Goal: Task Accomplishment & Management: Manage account settings

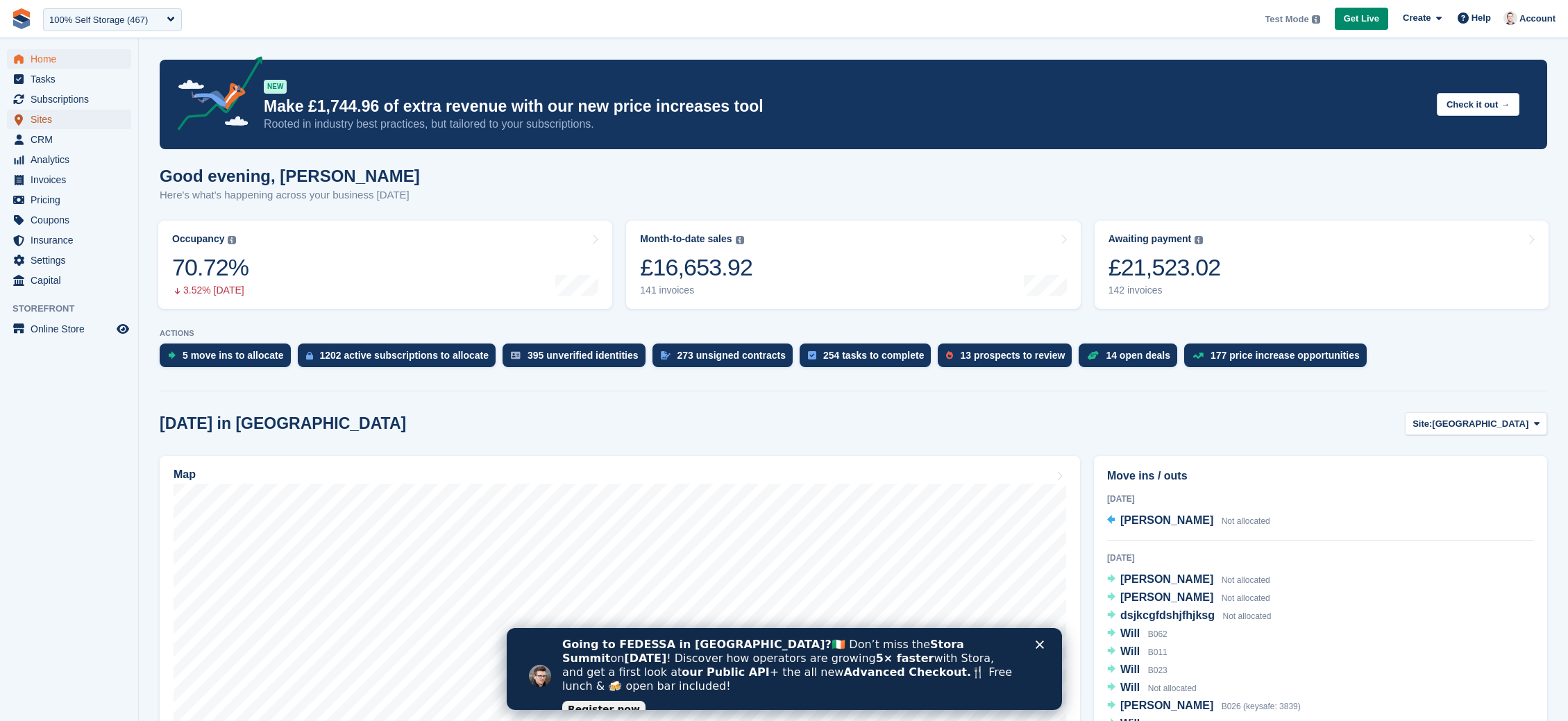
click at [45, 117] on span "Sites" at bounding box center [72, 119] width 83 height 19
click at [46, 124] on span "Sites" at bounding box center [72, 119] width 83 height 19
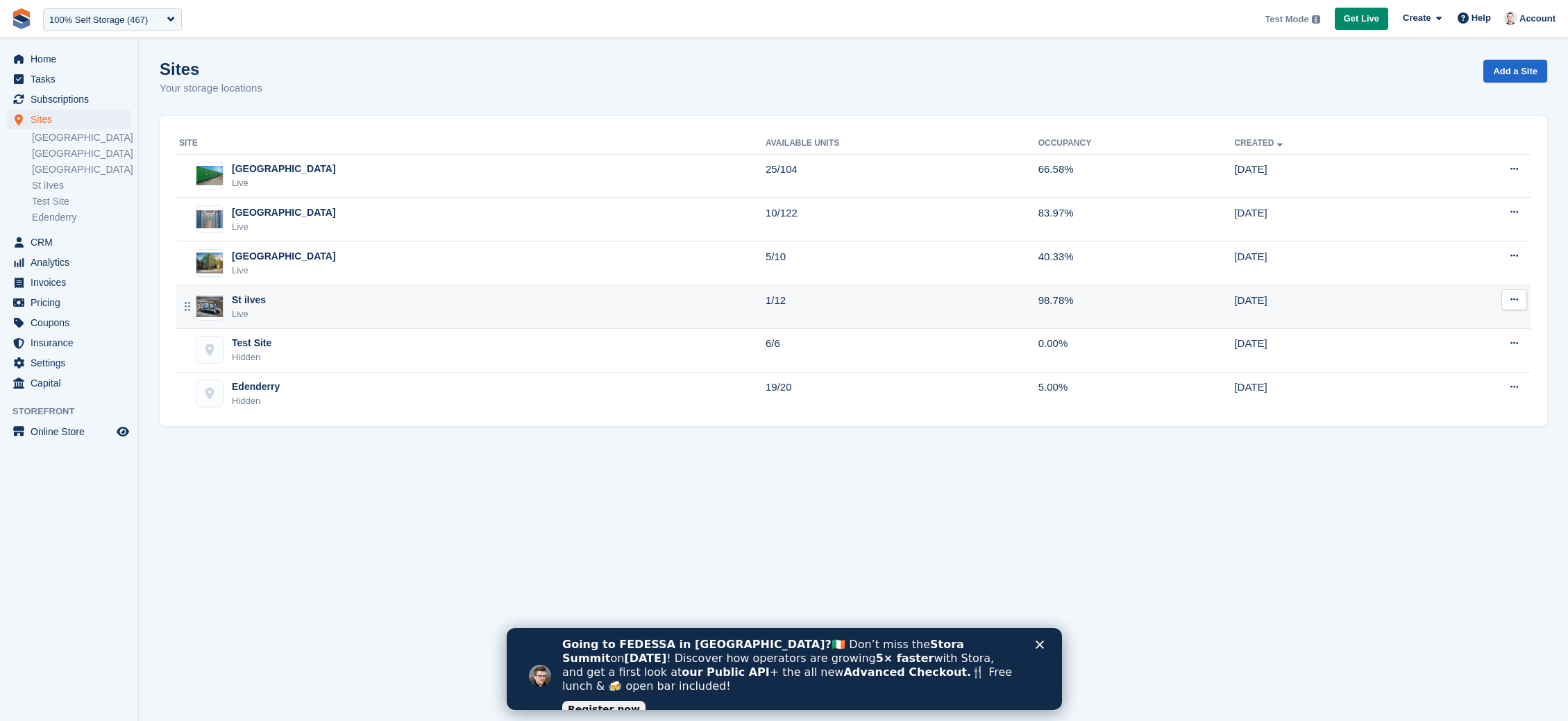
click at [238, 310] on div "Live" at bounding box center [249, 314] width 34 height 13
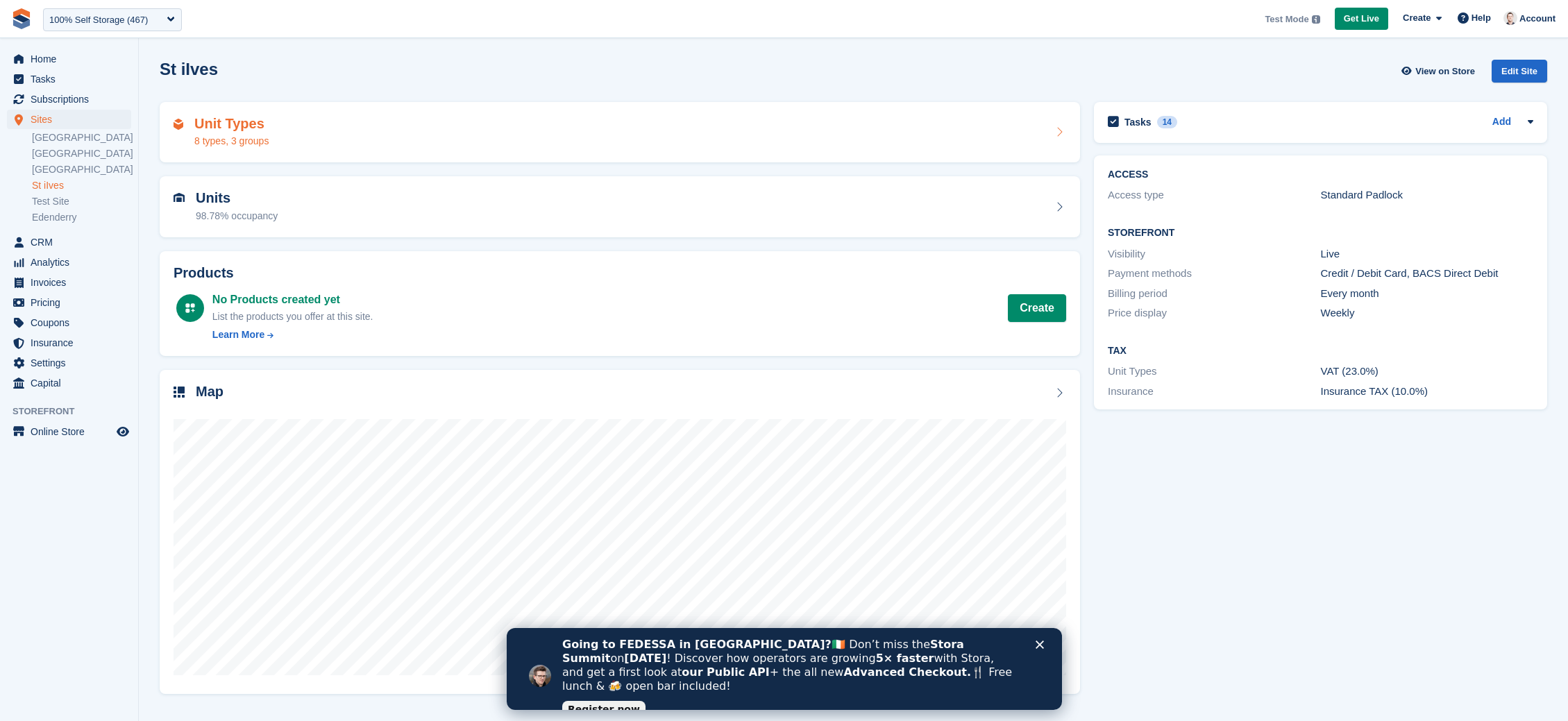
click at [345, 141] on div "Unit Types 8 types, 3 groups" at bounding box center [620, 133] width 893 height 34
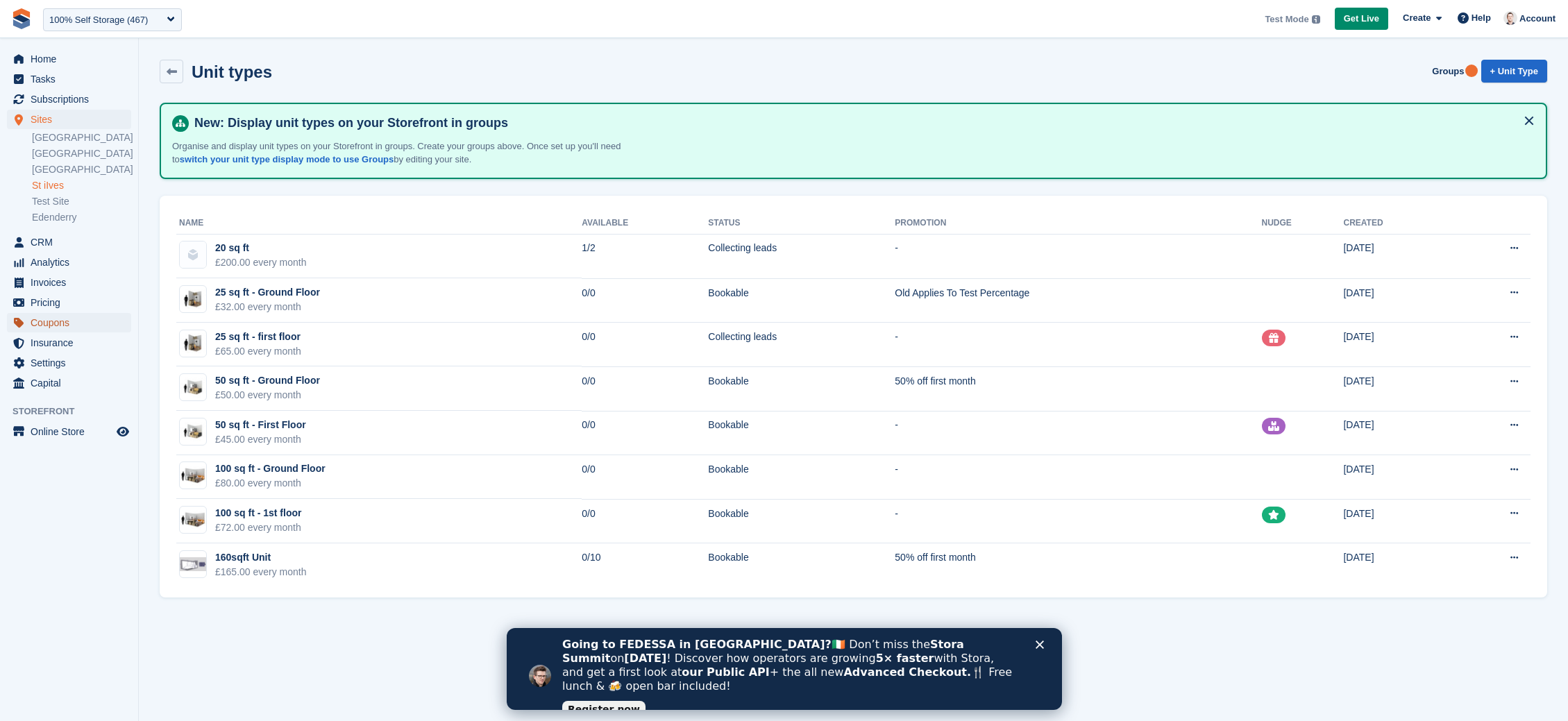
click at [47, 318] on span "Coupons" at bounding box center [72, 323] width 83 height 19
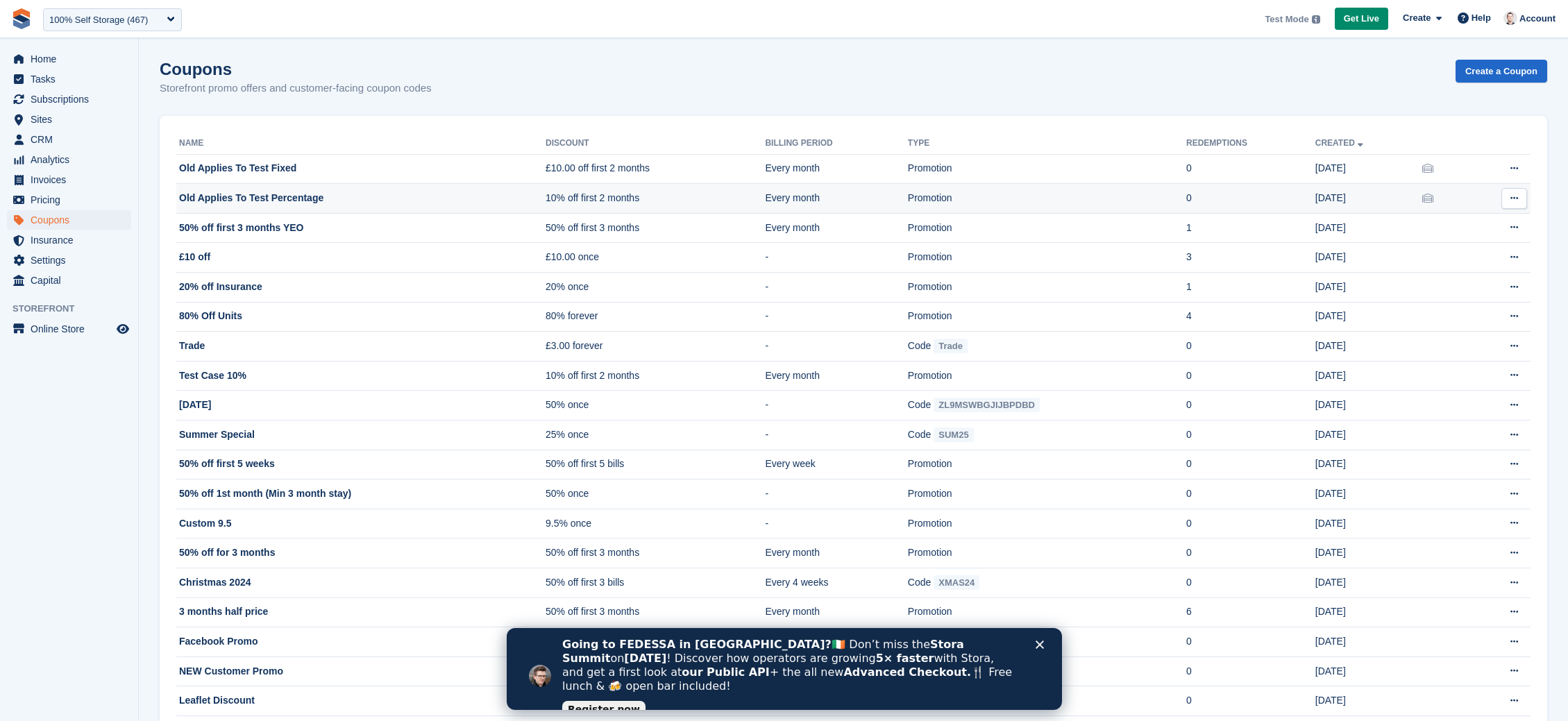
click at [437, 200] on td "Old Applies To Test Percentage" at bounding box center [361, 198] width 369 height 29
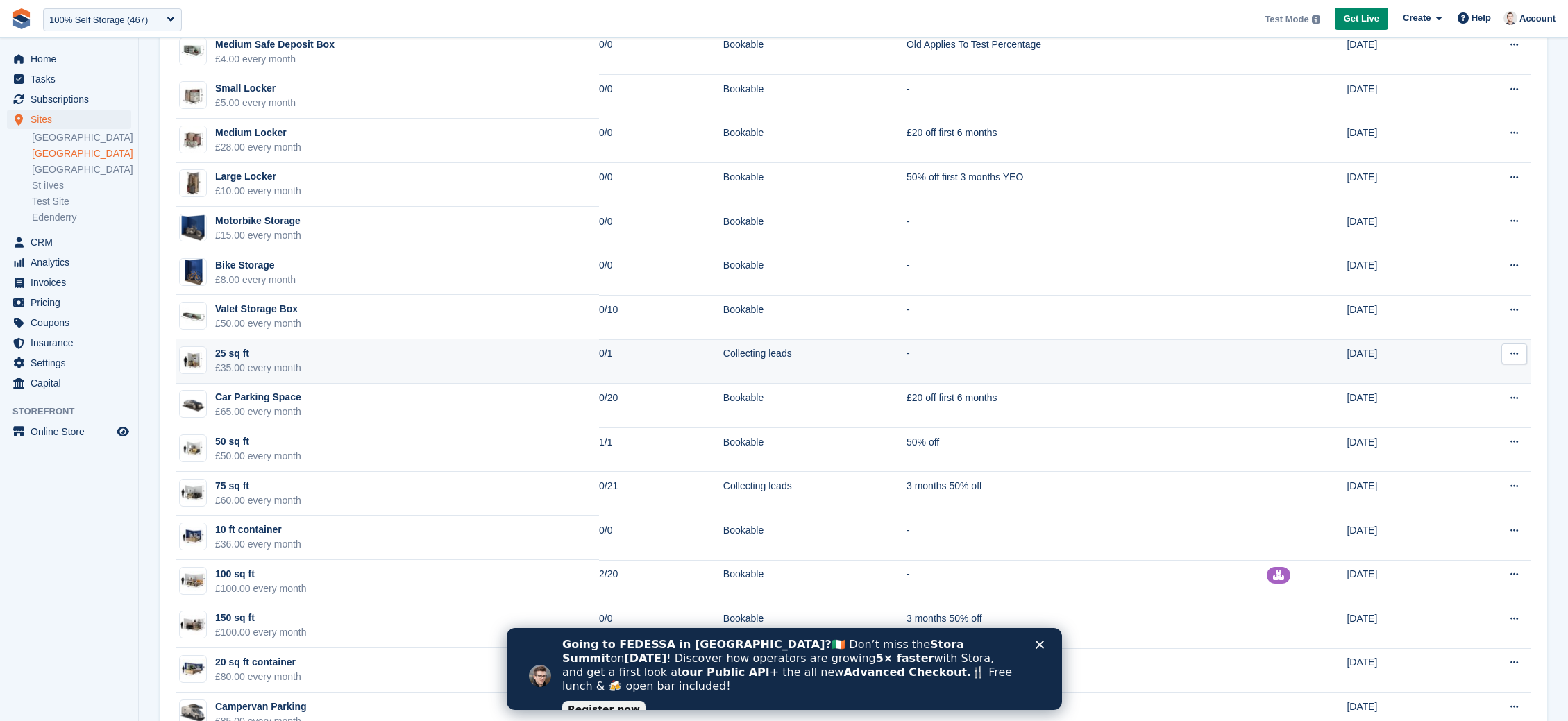
scroll to position [290, 0]
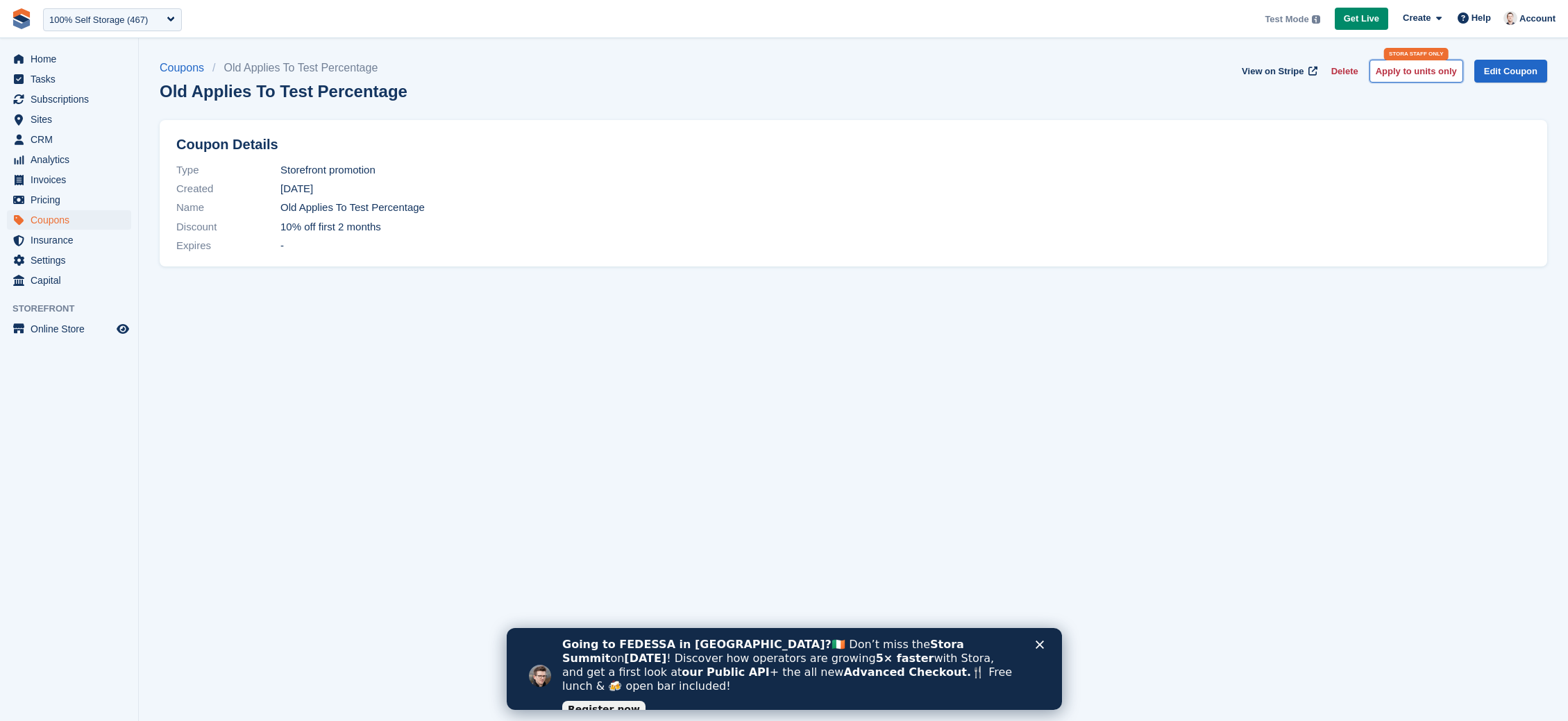
click at [1421, 74] on button "Apply to units only" at bounding box center [1416, 71] width 94 height 23
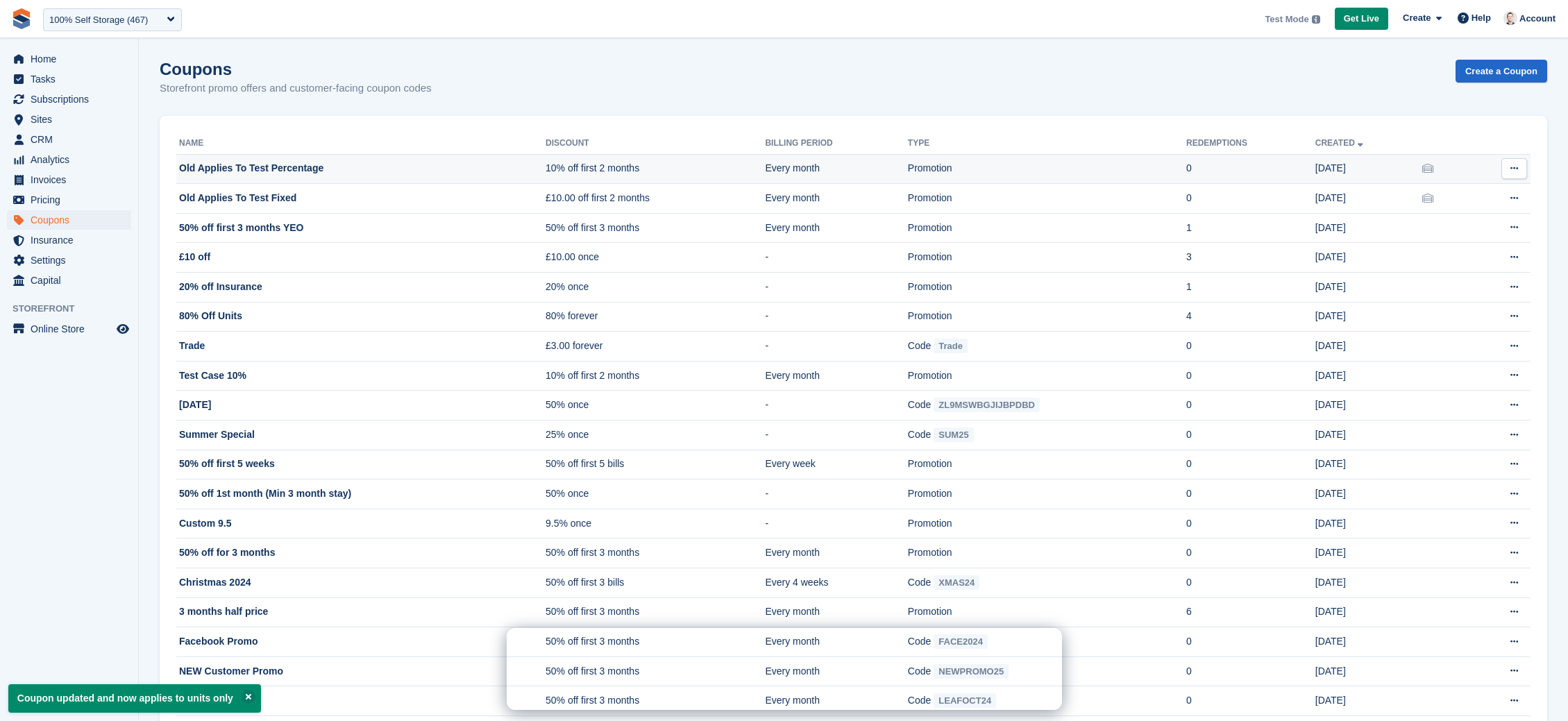
click at [464, 162] on td "Old Applies To Test Percentage" at bounding box center [361, 168] width 369 height 29
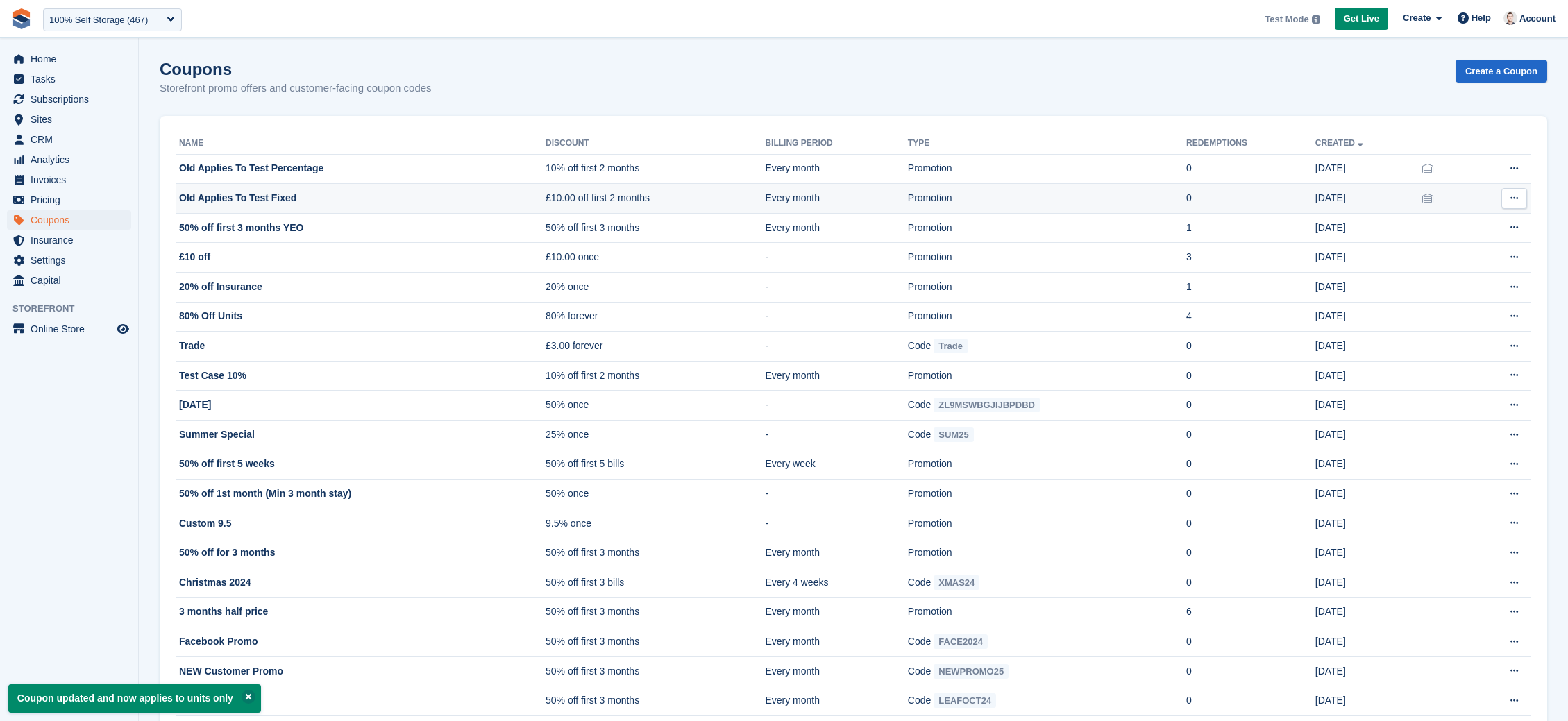
click at [349, 207] on td "Old Applies To Test Fixed" at bounding box center [361, 198] width 369 height 29
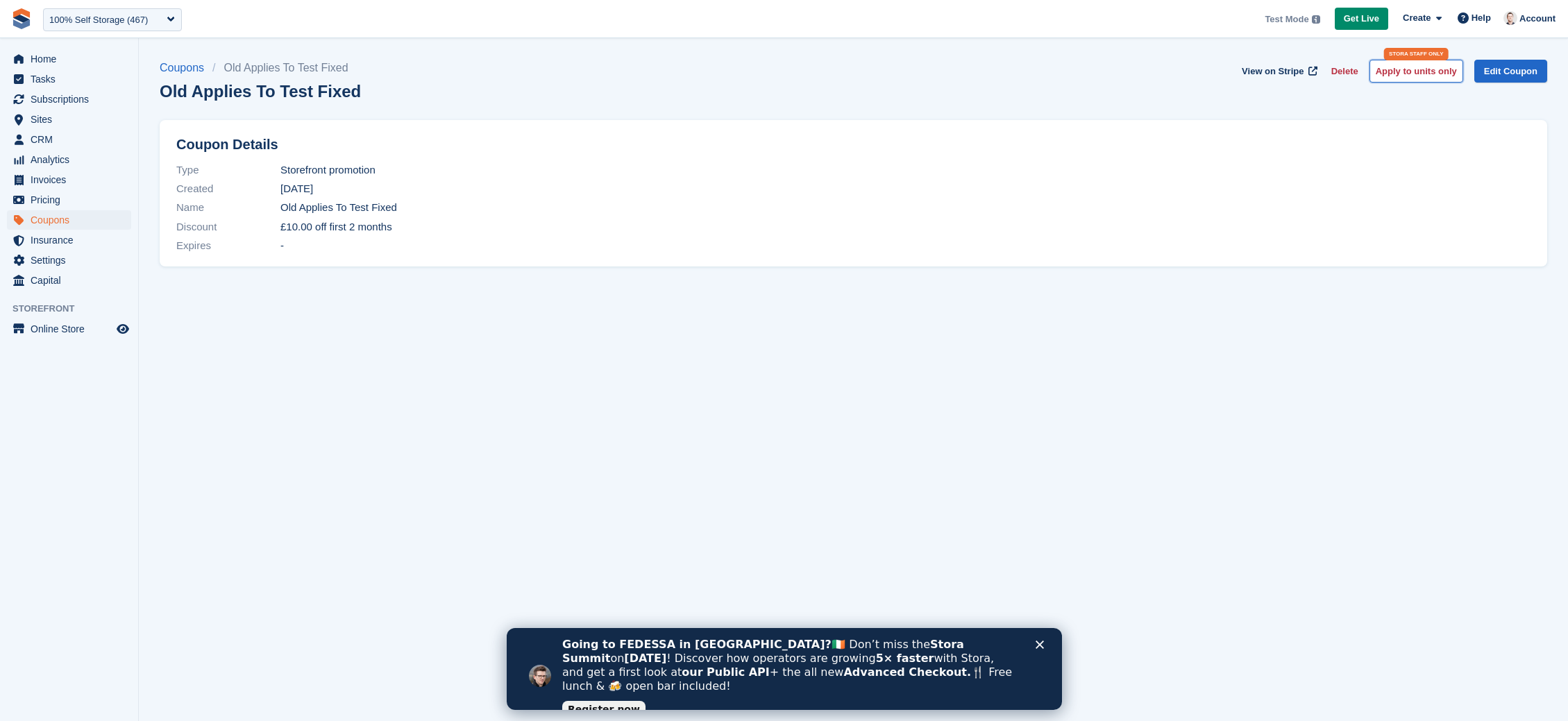
click at [1410, 73] on button "Apply to units only" at bounding box center [1416, 71] width 94 height 23
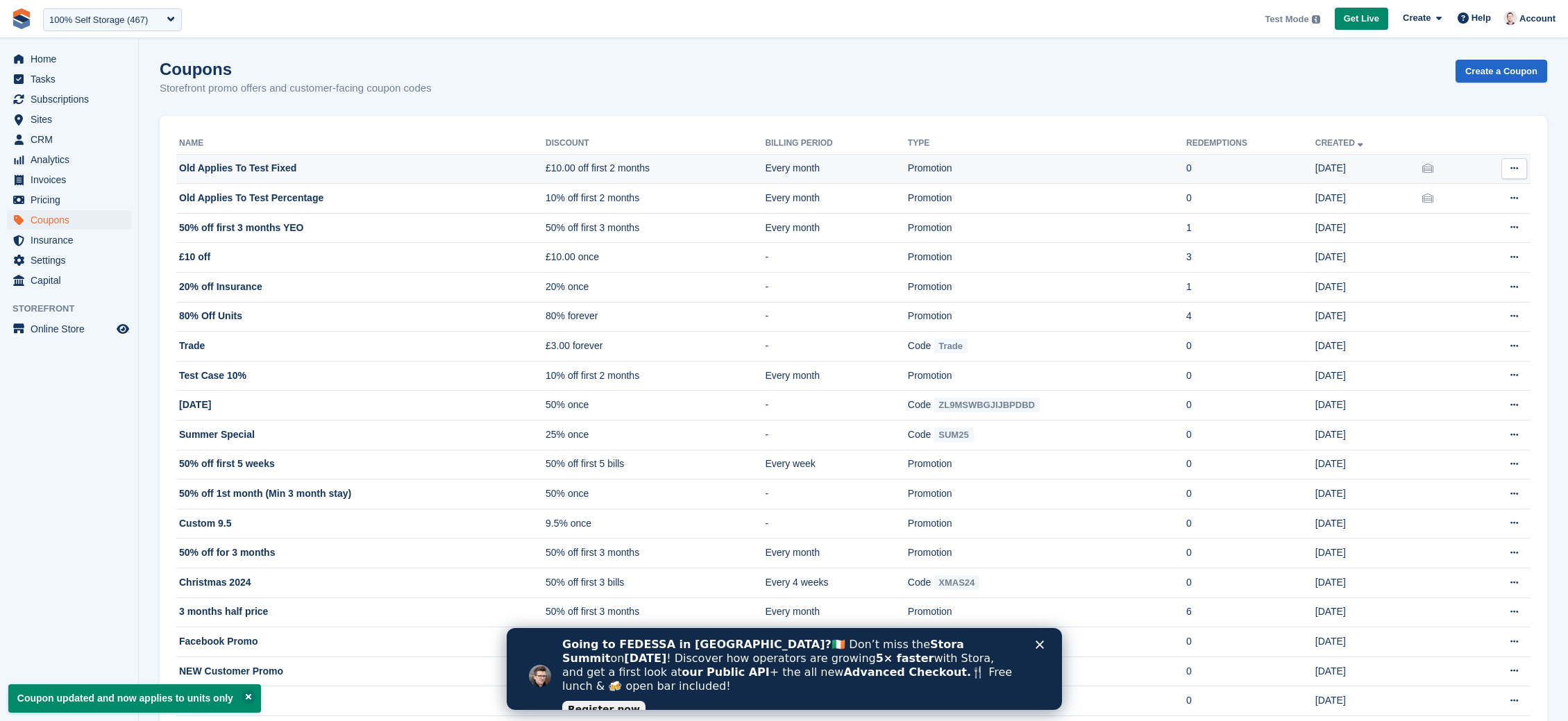
click at [441, 174] on td "Old Applies To Test Fixed" at bounding box center [361, 168] width 369 height 29
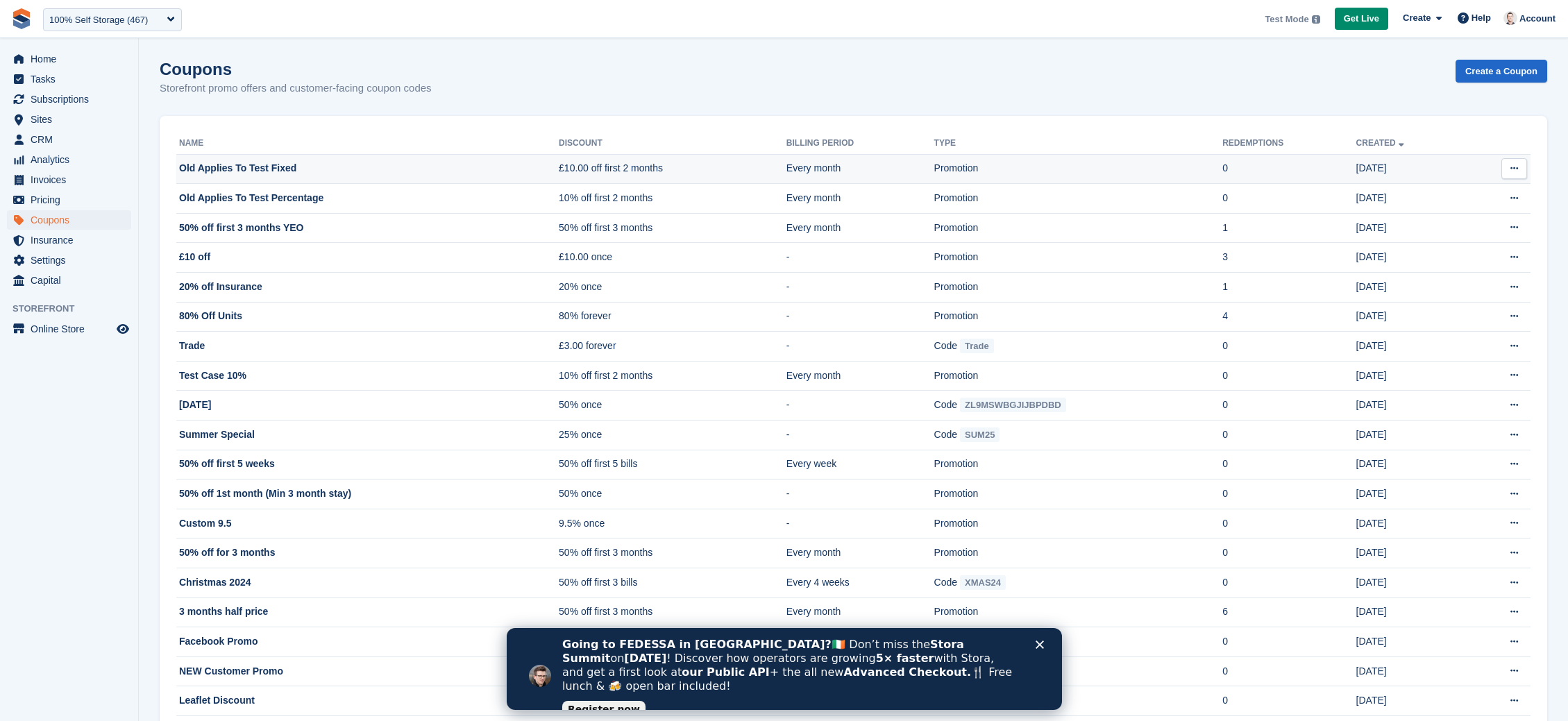
click at [270, 179] on td "Old Applies To Test Fixed" at bounding box center [367, 168] width 383 height 29
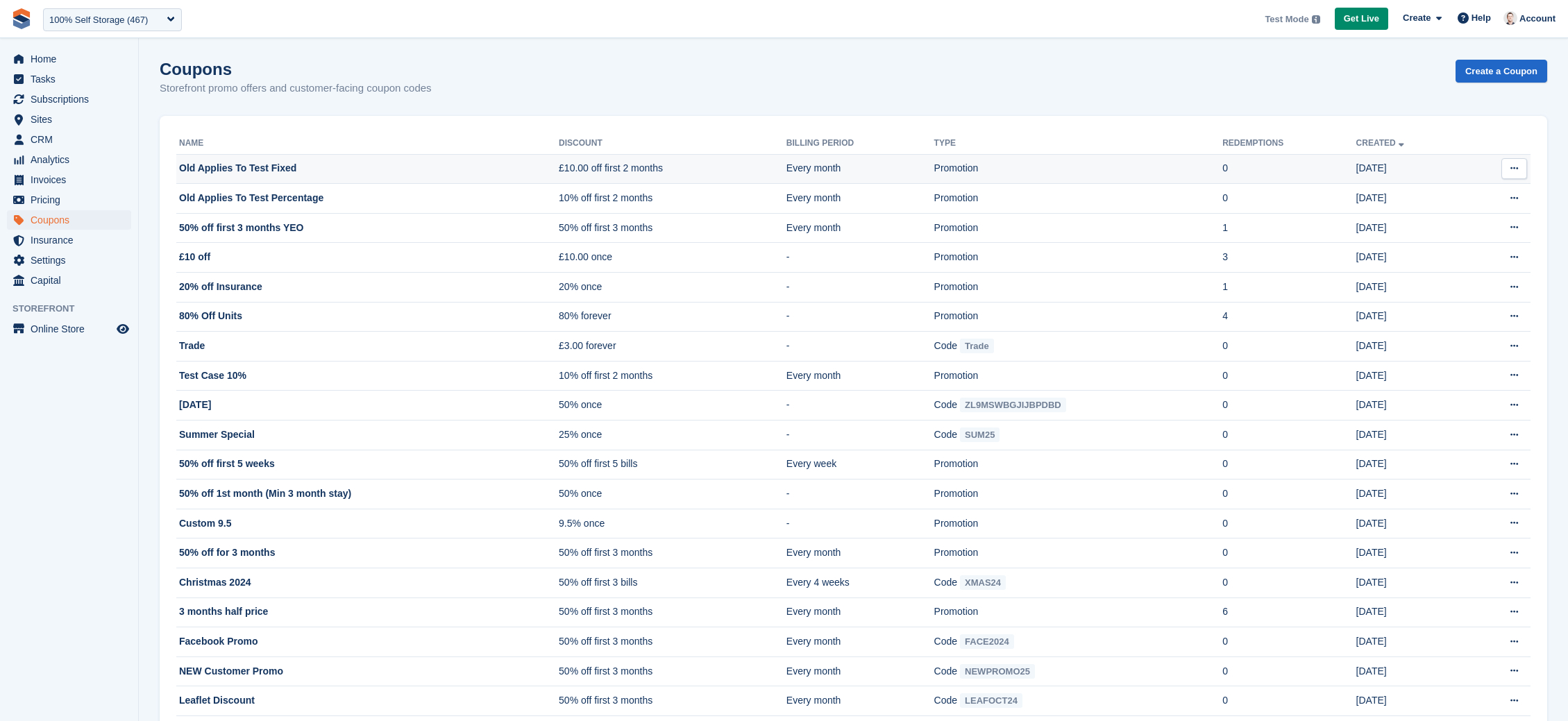
click at [265, 168] on td "Old Applies To Test Fixed" at bounding box center [367, 168] width 383 height 29
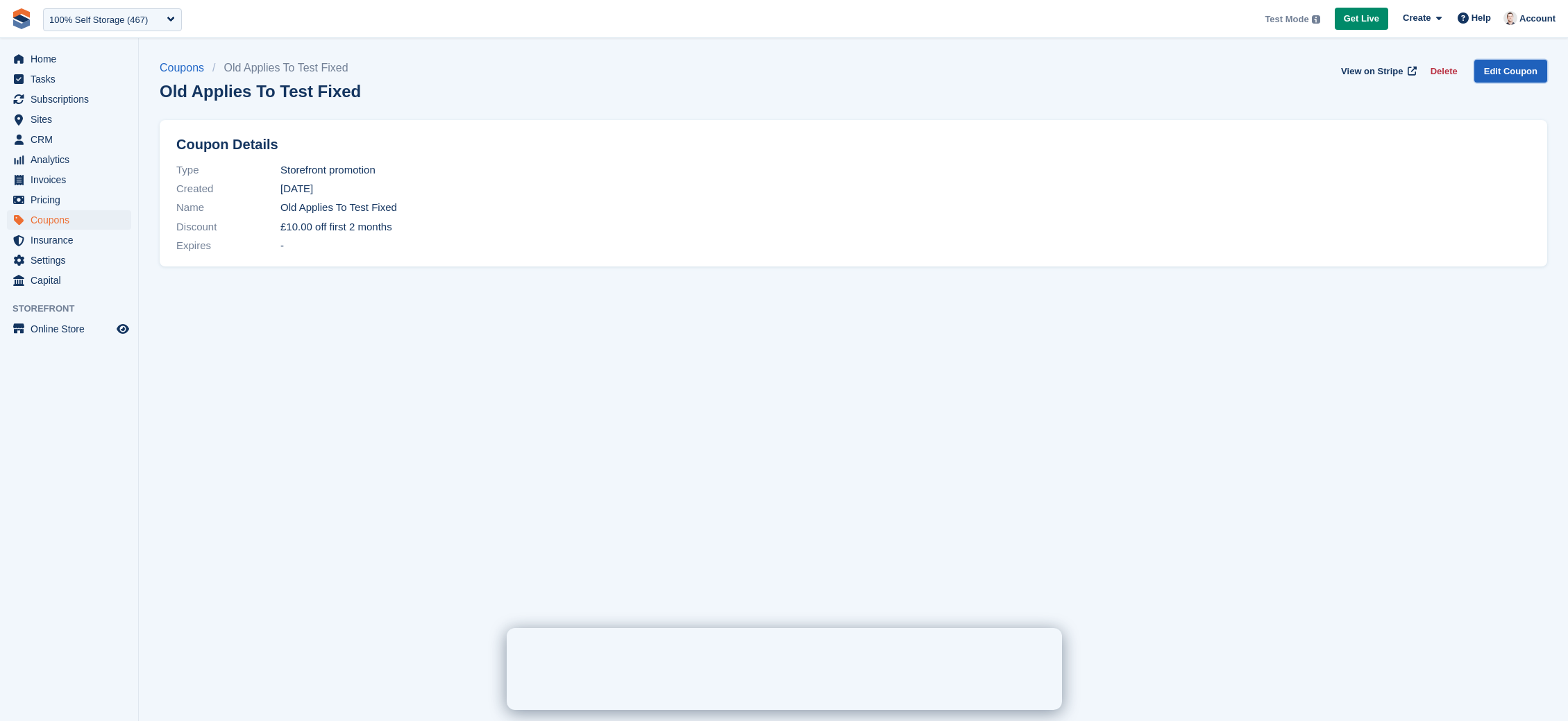
click at [1511, 67] on link "Edit Coupon" at bounding box center [1511, 71] width 73 height 23
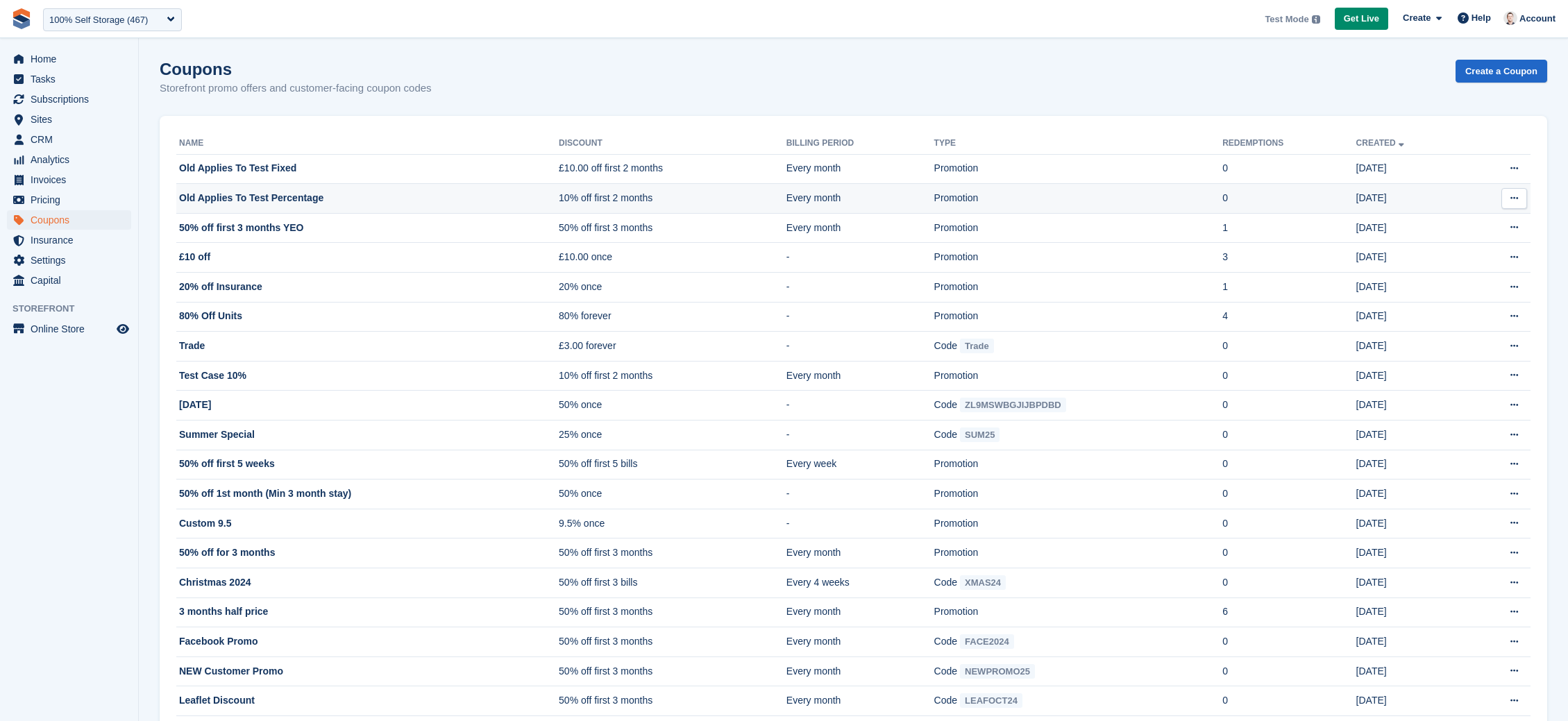
click at [289, 199] on td "Old Applies To Test Percentage" at bounding box center [367, 198] width 383 height 29
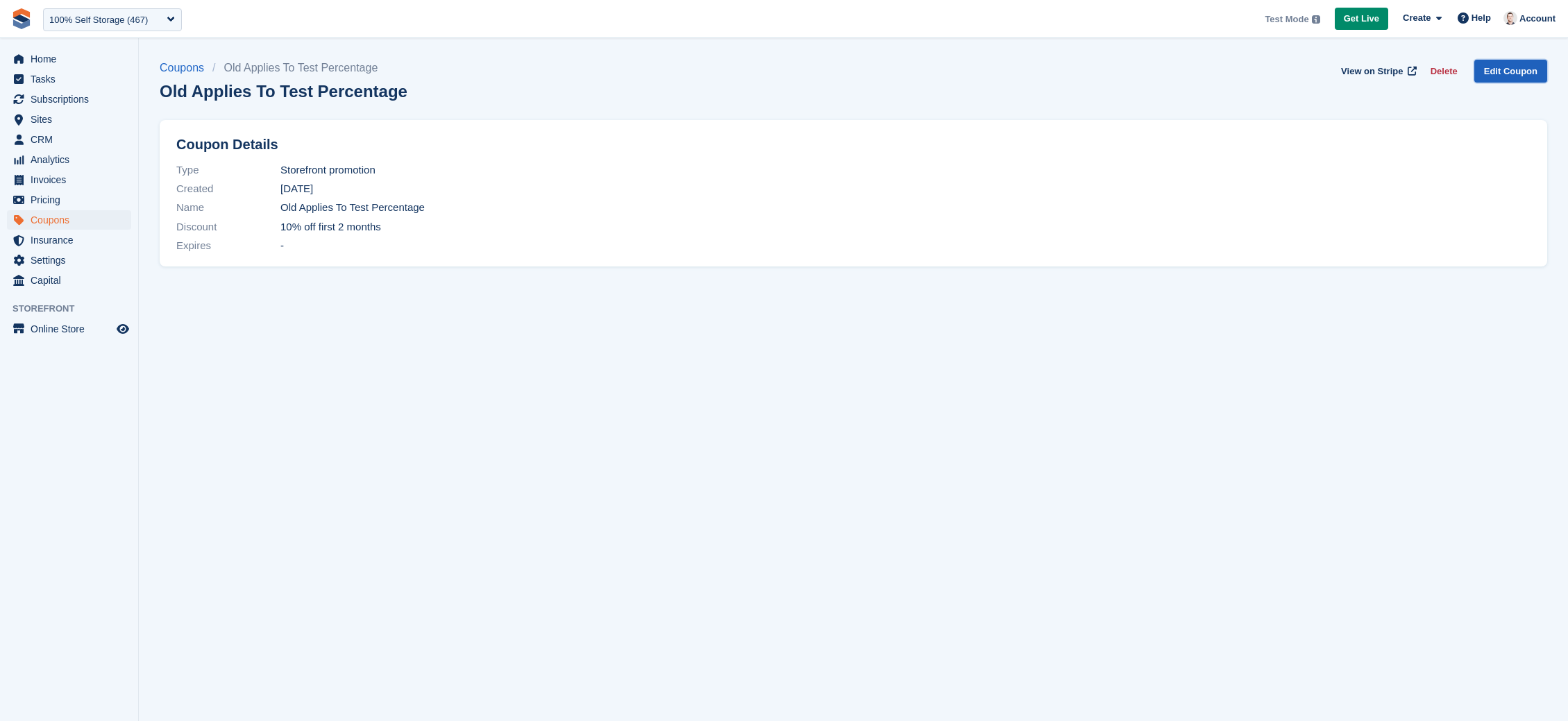
click at [1510, 77] on link "Edit Coupon" at bounding box center [1511, 71] width 73 height 23
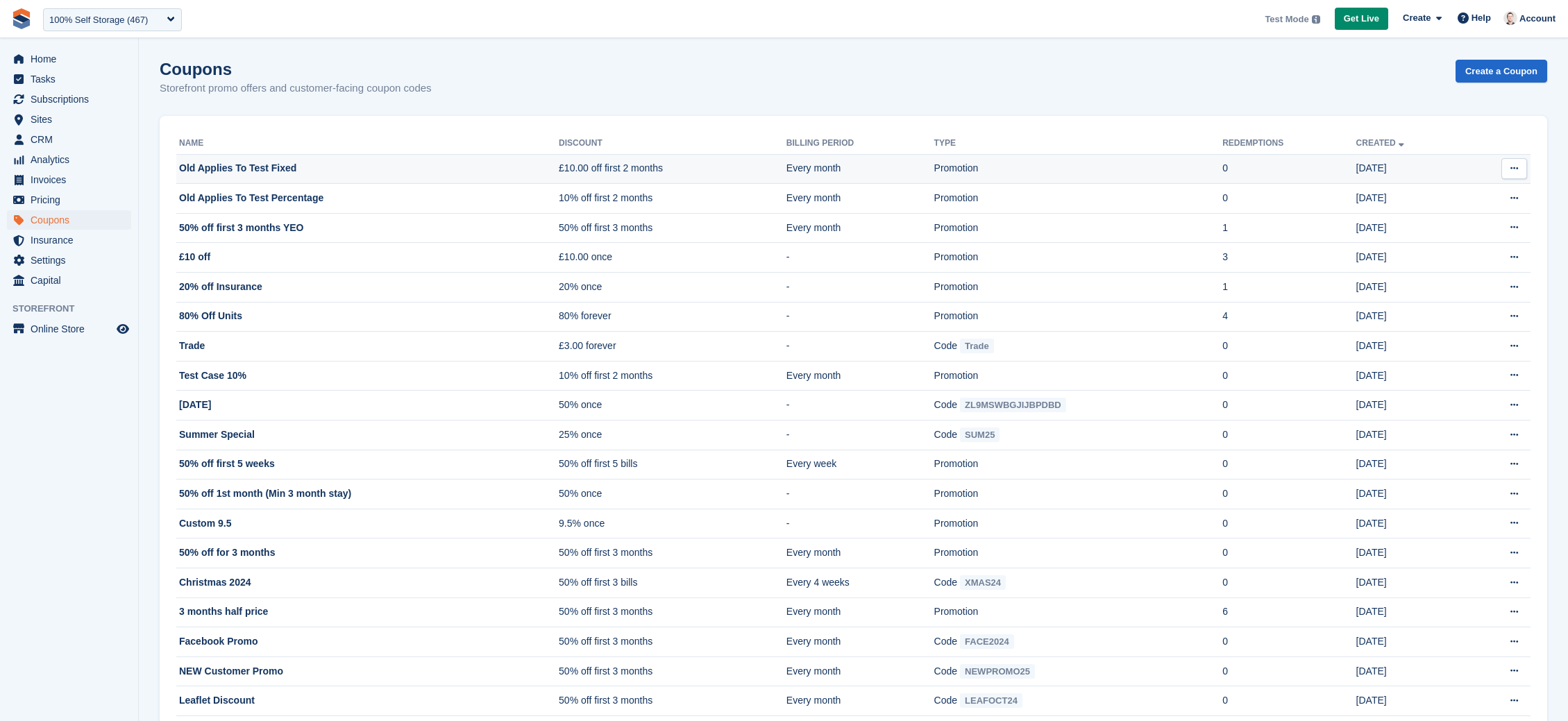
click at [259, 179] on td "Old Applies To Test Fixed" at bounding box center [367, 168] width 383 height 29
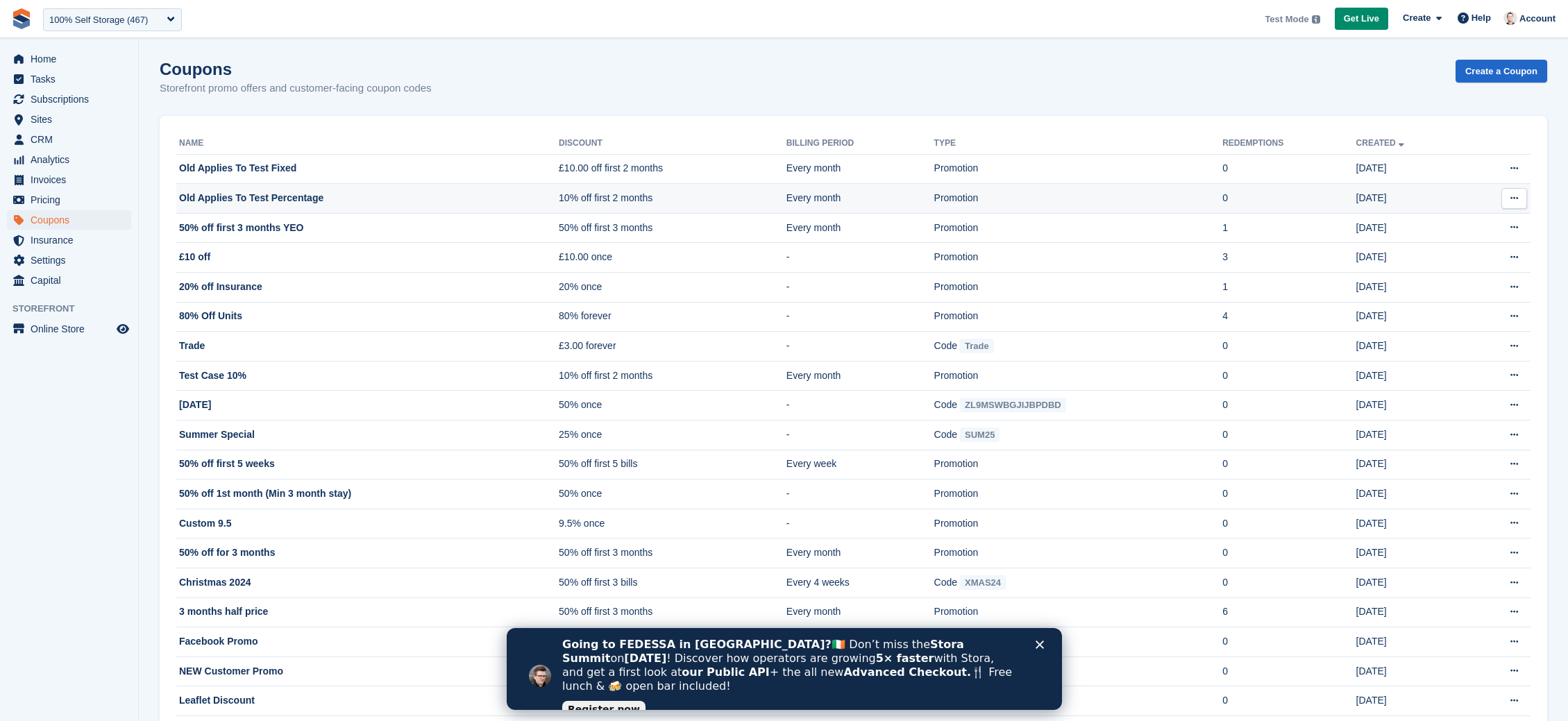
click at [237, 195] on td "Old Applies To Test Percentage" at bounding box center [367, 198] width 383 height 29
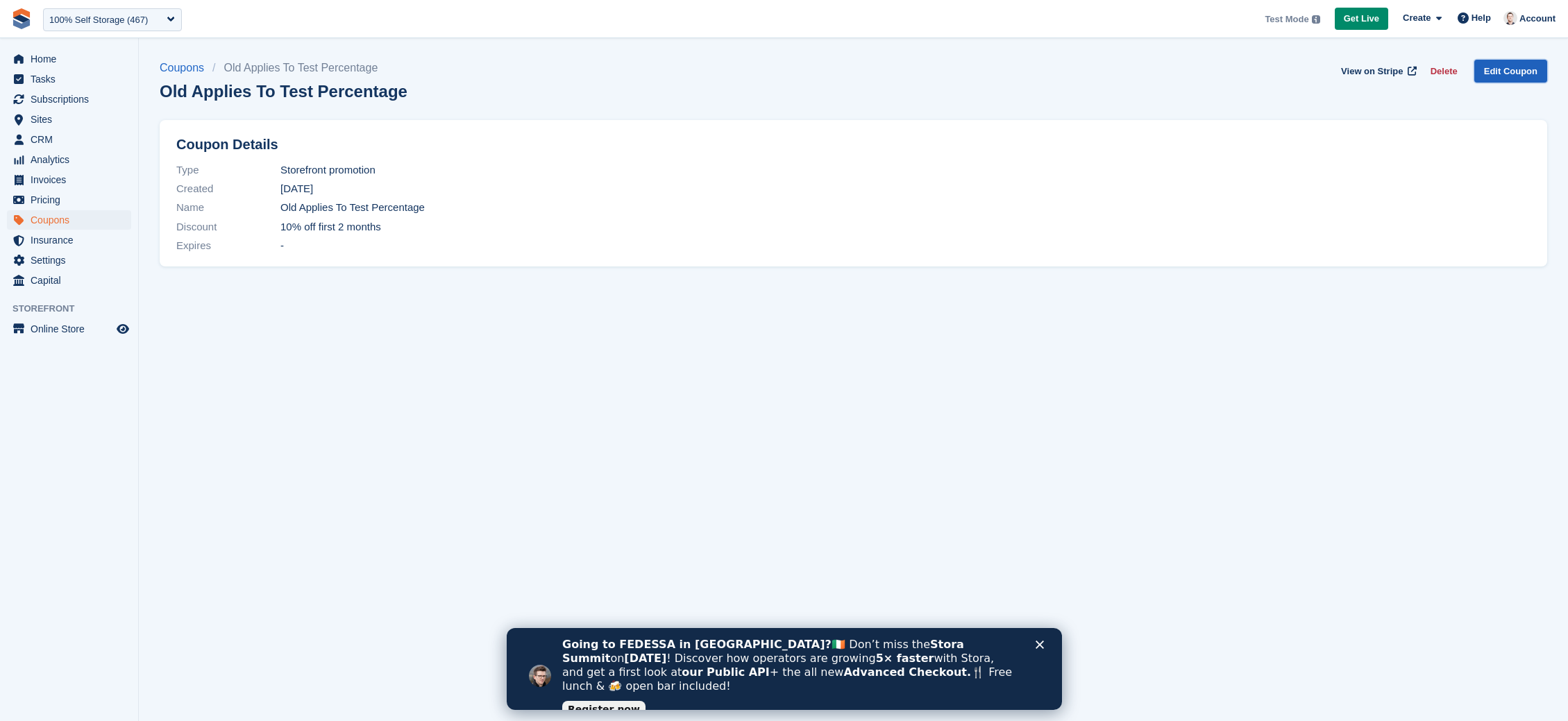
click at [1517, 77] on link "Edit Coupon" at bounding box center [1511, 71] width 73 height 23
